Goal: Register for event/course

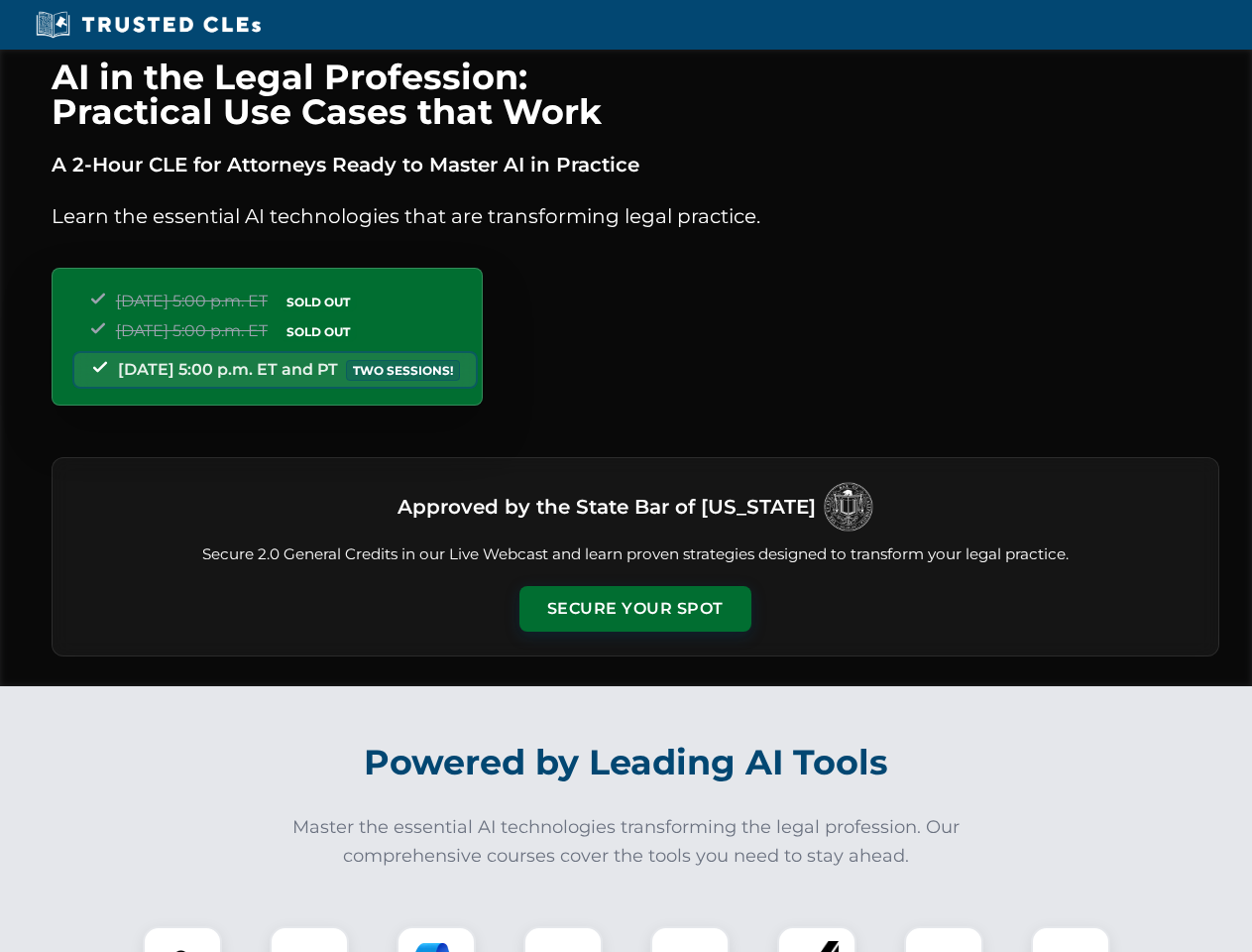
click at [634, 609] on button "Secure Your Spot" at bounding box center [635, 609] width 232 height 46
click at [182, 939] on img at bounding box center [182, 965] width 57 height 57
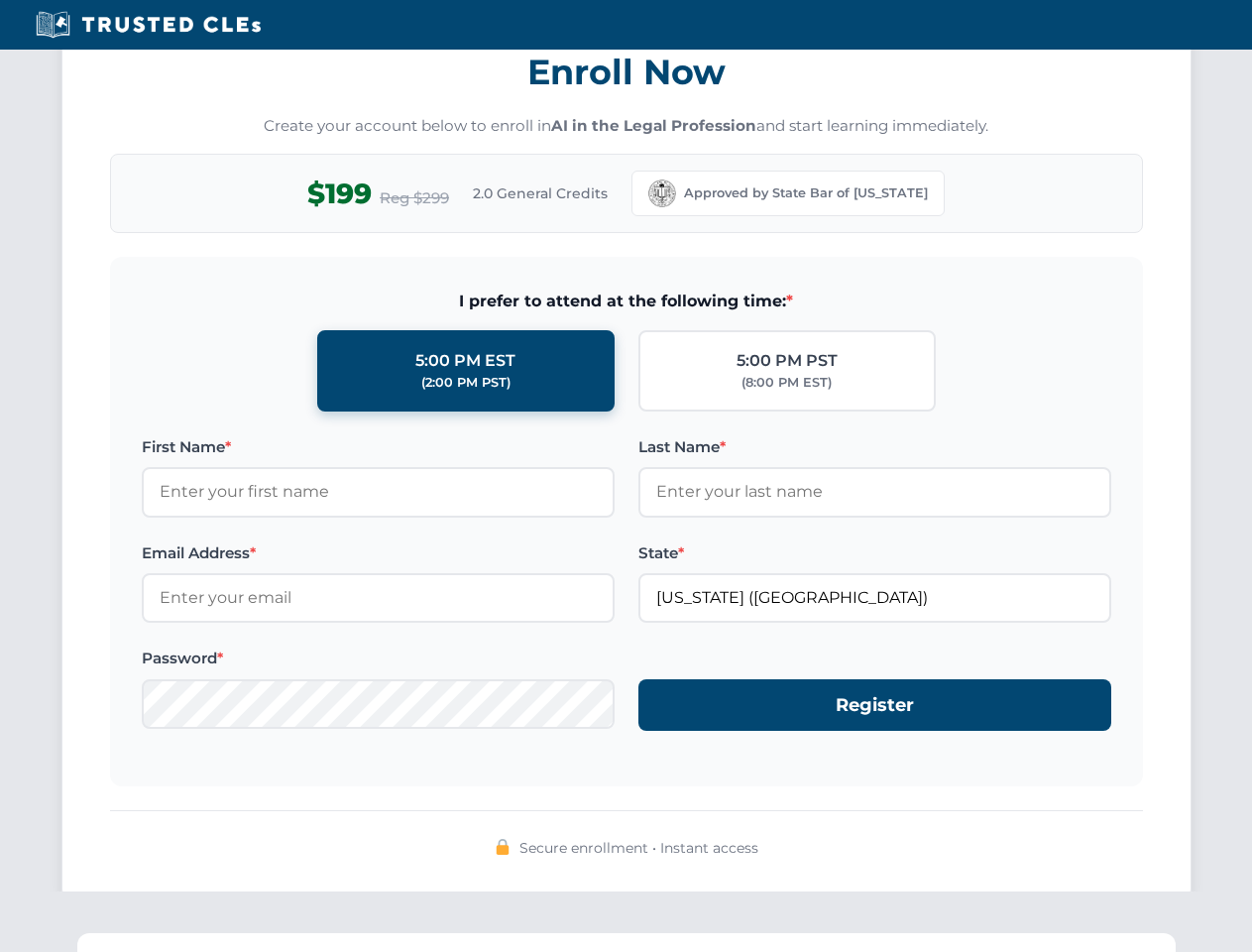
scroll to position [1946, 0]
